Goal: Task Accomplishment & Management: Use online tool/utility

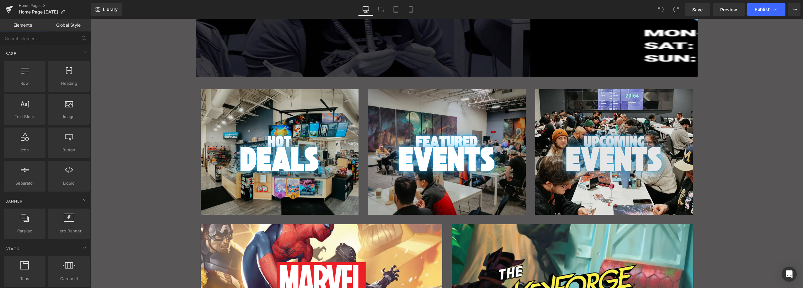
scroll to position [167, 0]
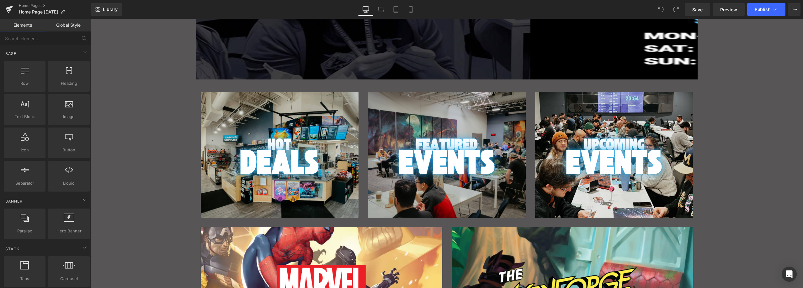
click at [600, 111] on div "Main content" at bounding box center [614, 155] width 158 height 126
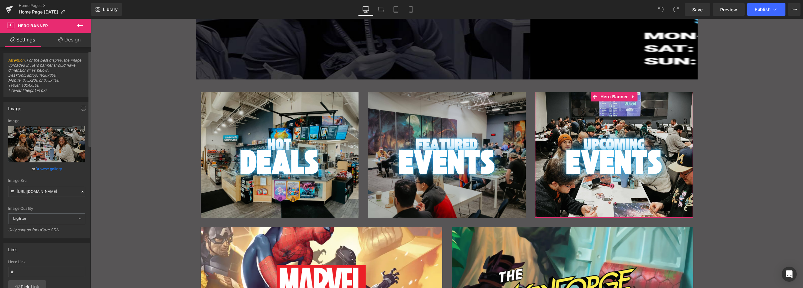
scroll to position [157, 0]
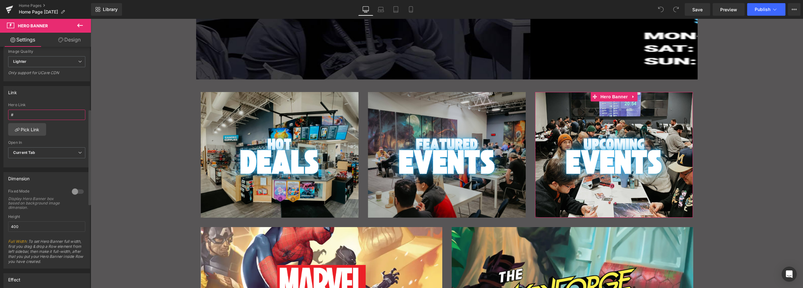
click at [33, 111] on input "#" at bounding box center [46, 115] width 77 height 10
paste input "https://shop.gamezenter.com/pages/events"
type input "https://shop.gamezenter.com/pages/events"
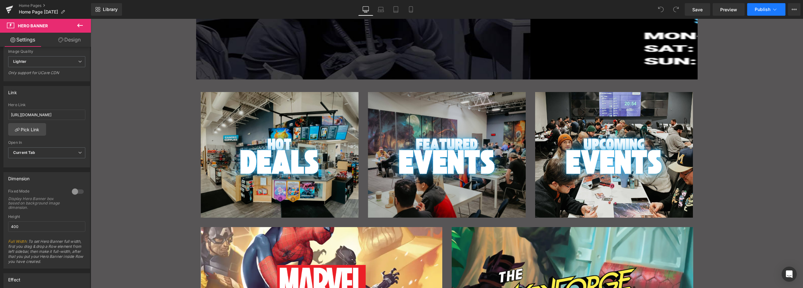
click at [762, 9] on span "Publish" at bounding box center [763, 9] width 16 height 5
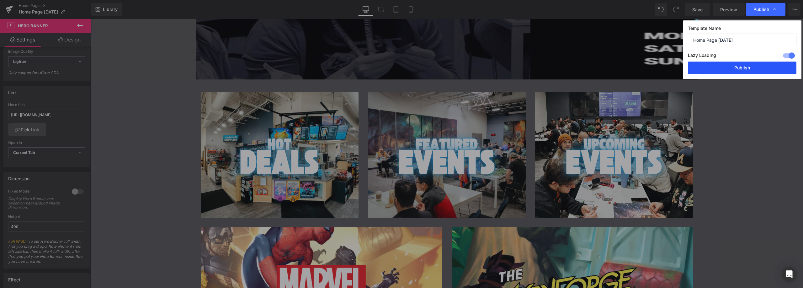
drag, startPoint x: 736, startPoint y: 65, endPoint x: 513, endPoint y: 73, distance: 223.3
click at [736, 65] on button "Publish" at bounding box center [742, 68] width 109 height 13
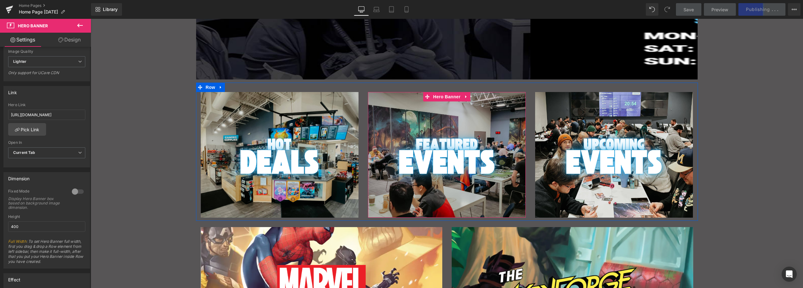
click at [461, 118] on div "Main content" at bounding box center [447, 155] width 158 height 126
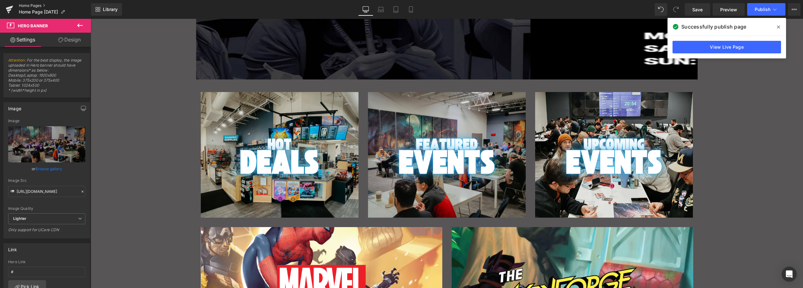
click at [43, 5] on link "Home Pages" at bounding box center [55, 5] width 72 height 5
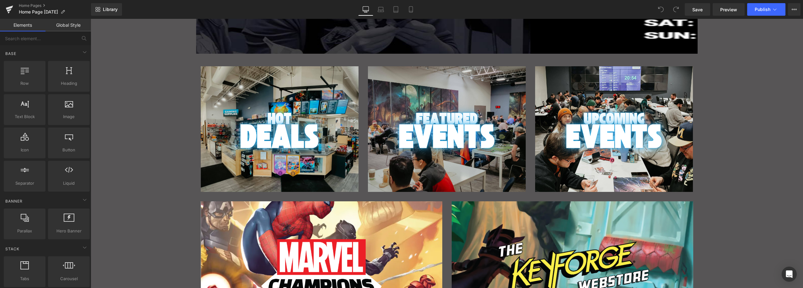
scroll to position [199, 0]
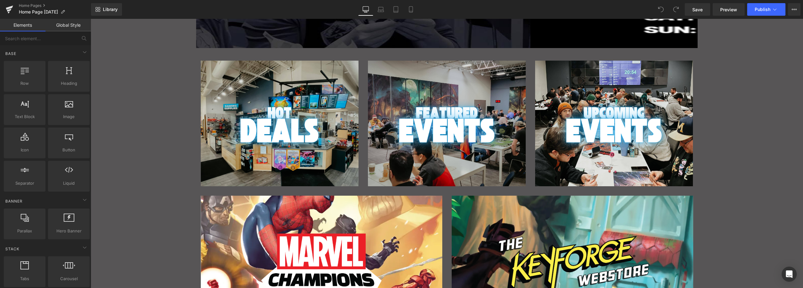
click at [441, 70] on div "Main content" at bounding box center [447, 124] width 158 height 126
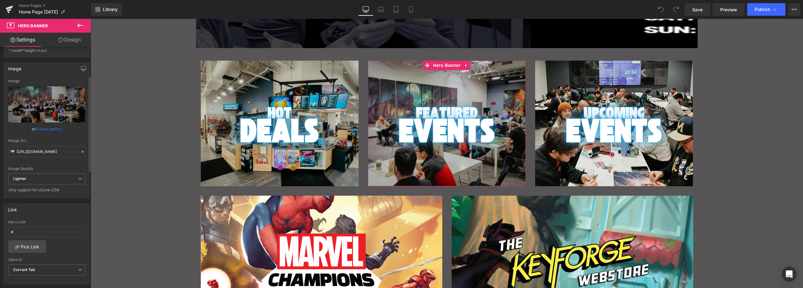
scroll to position [31, 0]
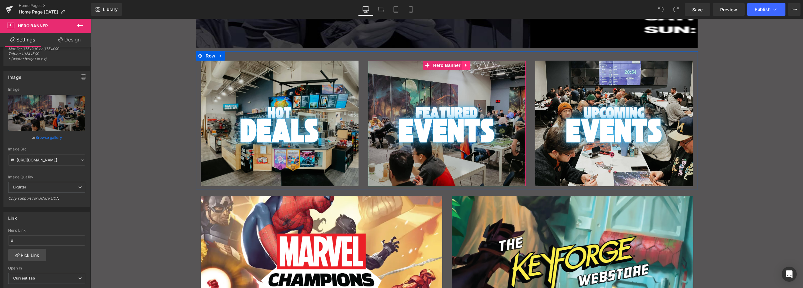
click at [464, 65] on icon "Main content" at bounding box center [466, 65] width 4 height 5
click at [468, 64] on icon "Main content" at bounding box center [470, 65] width 4 height 5
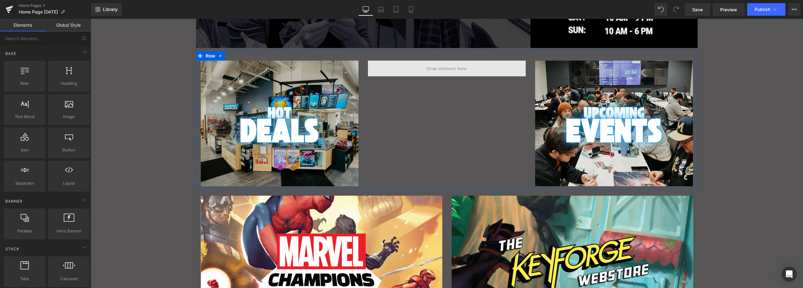
click at [461, 69] on span "Main content" at bounding box center [447, 69] width 45 height 8
click at [490, 64] on span "Main content" at bounding box center [447, 69] width 158 height 16
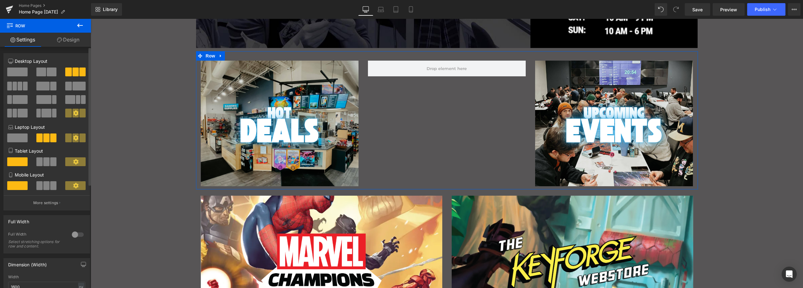
click at [47, 74] on span at bounding box center [52, 71] width 10 height 9
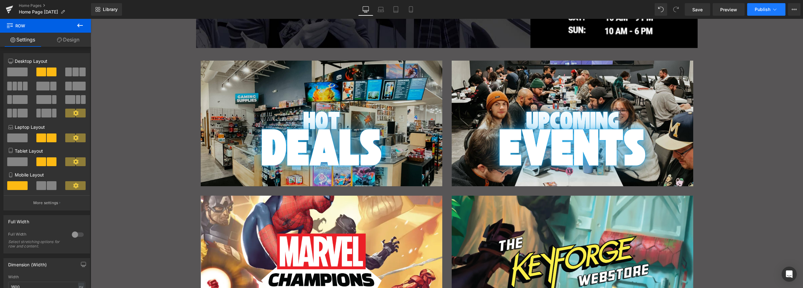
click at [764, 9] on span "Publish" at bounding box center [763, 9] width 16 height 5
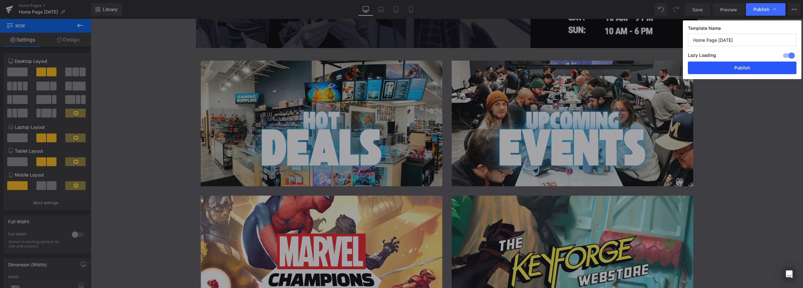
drag, startPoint x: 730, startPoint y: 64, endPoint x: 628, endPoint y: 61, distance: 101.4
click at [730, 64] on button "Publish" at bounding box center [742, 68] width 109 height 13
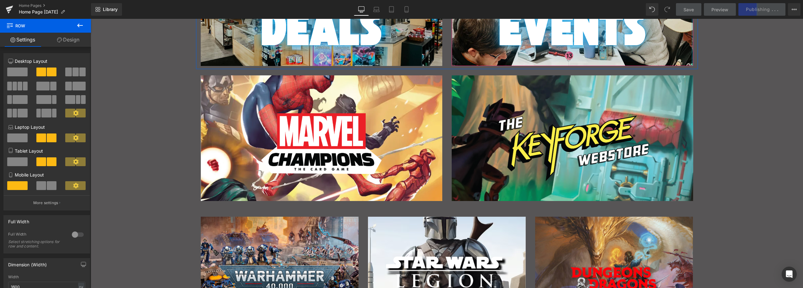
scroll to position [356, 0]
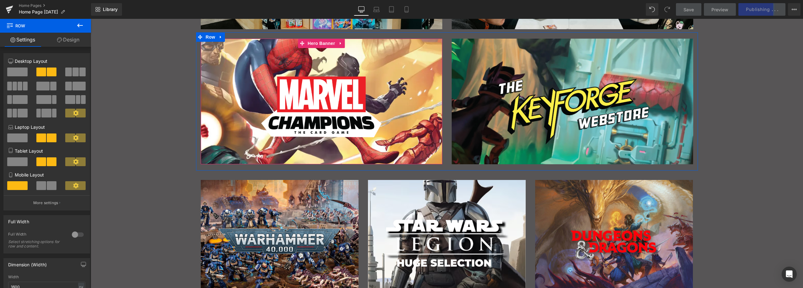
click at [401, 56] on div "Main content" at bounding box center [322, 102] width 242 height 126
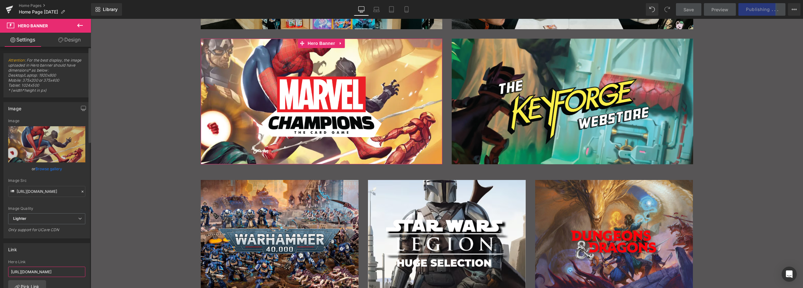
scroll to position [0, 46]
drag, startPoint x: 55, startPoint y: 268, endPoint x: 79, endPoint y: 268, distance: 24.2
click at [79, 268] on input "[URL][DOMAIN_NAME]" at bounding box center [46, 271] width 77 height 10
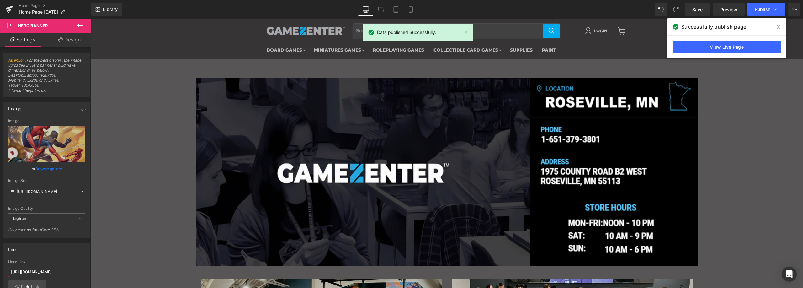
scroll to position [0, 0]
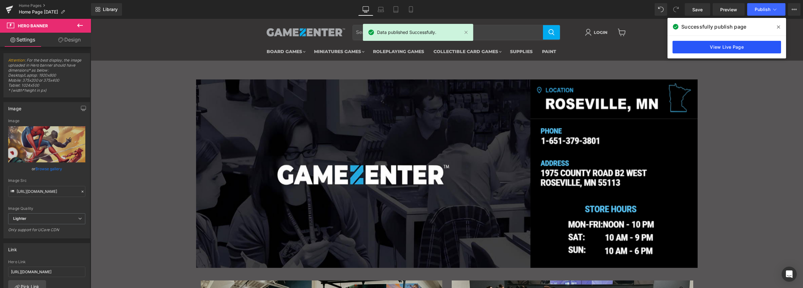
click at [727, 53] on div "View Live Page" at bounding box center [727, 47] width 119 height 23
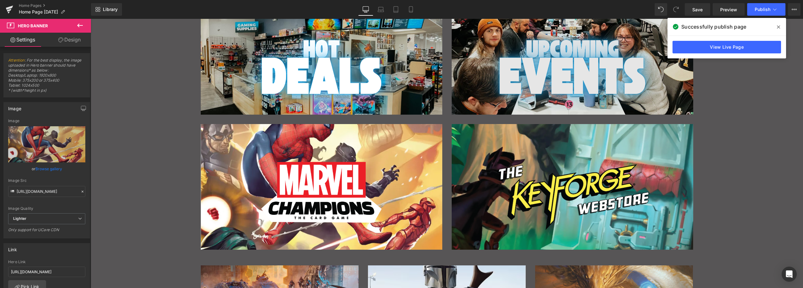
scroll to position [261, 0]
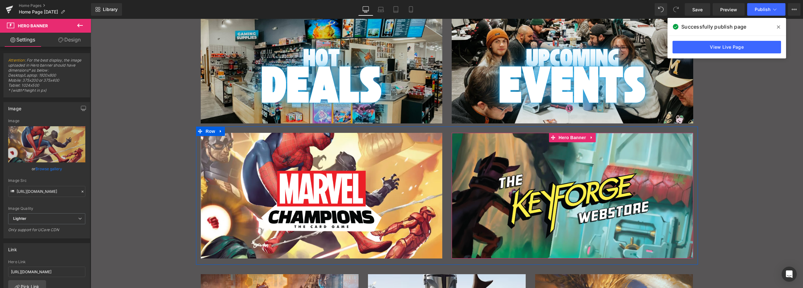
click at [538, 142] on div "Main content" at bounding box center [573, 196] width 242 height 126
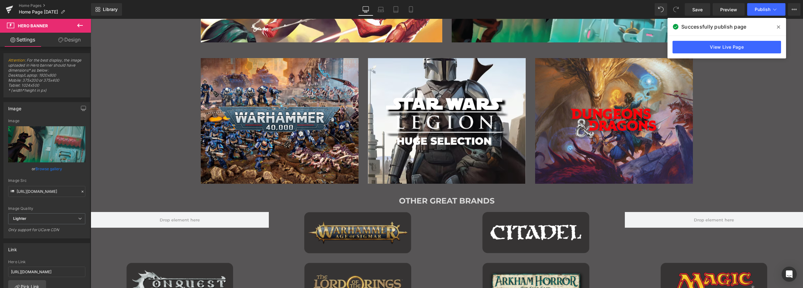
scroll to position [387, 0]
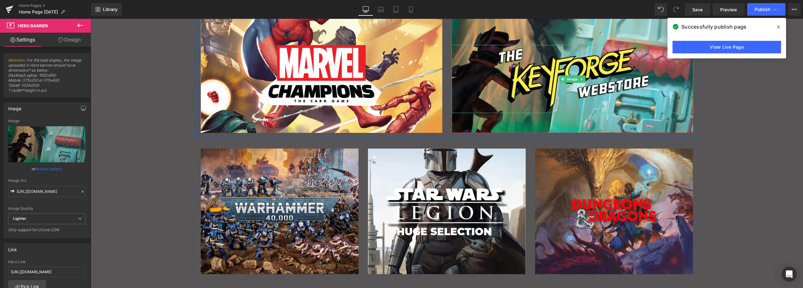
click at [484, 47] on link "Main content" at bounding box center [573, 79] width 242 height 68
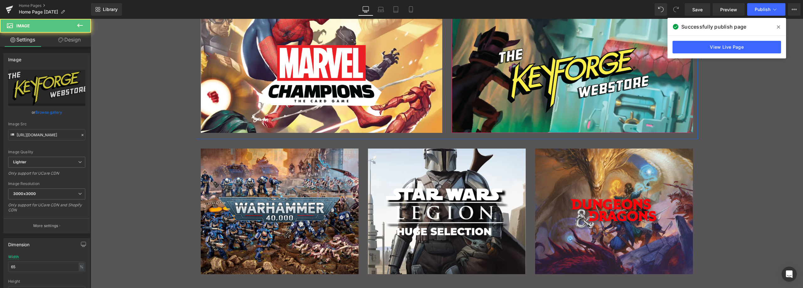
click at [488, 32] on div "Main content" at bounding box center [573, 70] width 242 height 126
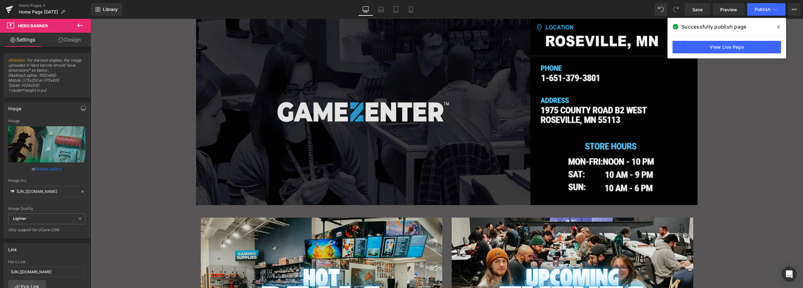
scroll to position [0, 0]
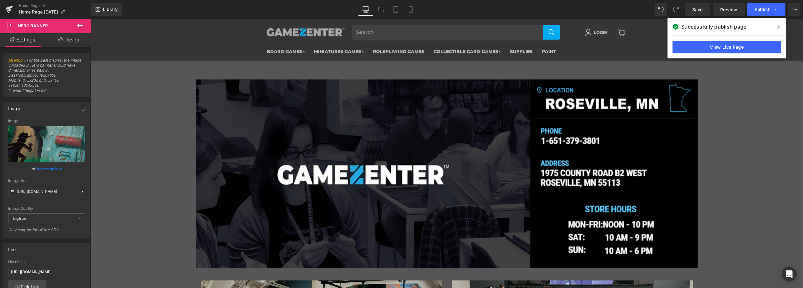
drag, startPoint x: 782, startPoint y: 26, endPoint x: 686, endPoint y: 8, distance: 97.8
click at [782, 26] on span at bounding box center [779, 27] width 10 height 10
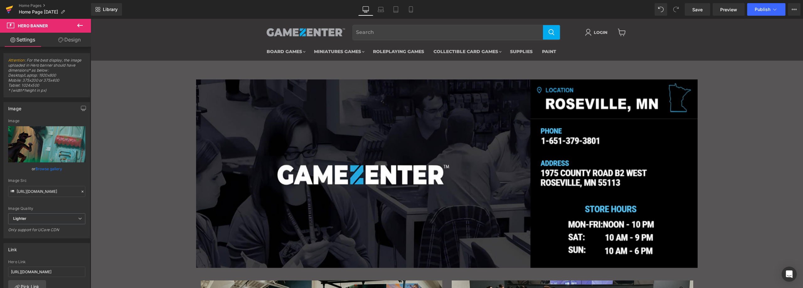
click at [8, 10] on icon at bounding box center [9, 10] width 4 height 3
